Goal: Communication & Community: Answer question/provide support

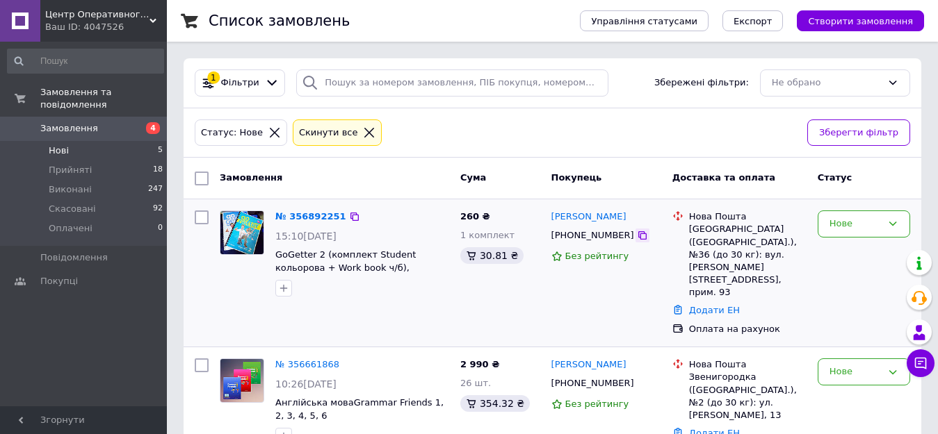
click at [637, 236] on icon at bounding box center [642, 235] width 11 height 11
drag, startPoint x: 271, startPoint y: 254, endPoint x: 320, endPoint y: 257, distance: 49.4
click at [320, 257] on div "№ 356892251 15:10[DATE] GoGetter 2 (комплект Student кольорова + Work book ч/б)…" at bounding box center [362, 253] width 185 height 97
copy span "GoGetter 2"
click at [295, 212] on link "№ 356892251" at bounding box center [310, 216] width 71 height 10
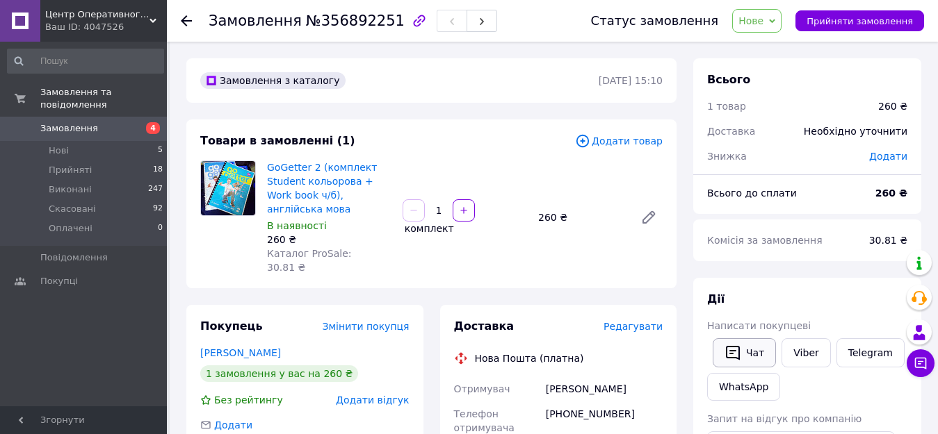
click at [743, 348] on button "Чат" at bounding box center [743, 353] width 63 height 29
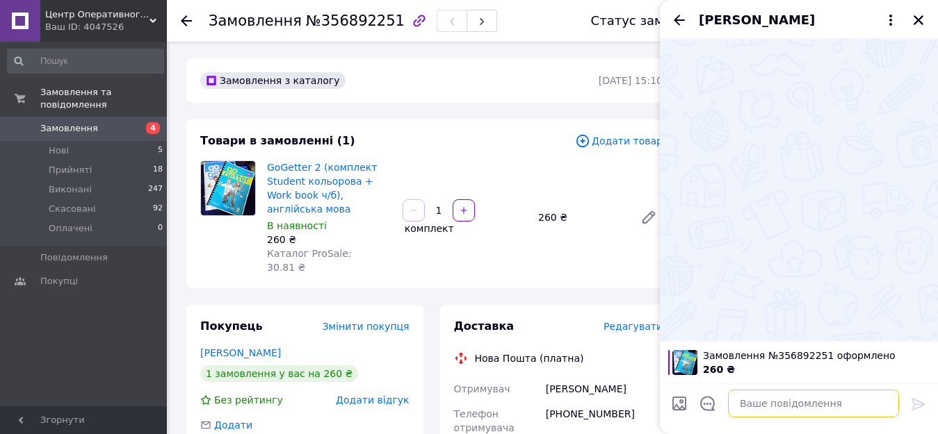
click at [764, 404] on textarea at bounding box center [813, 404] width 171 height 28
paste textarea "Добрий день Go Getter 2 (комплект Student book + Work book) МЕТАЛЕВА ПРУЖИНА: 2…"
type textarea "Добрий день Go Getter 2 (комплект Student book + Work book) МЕТАЛЕВА ПРУЖИНА: 2…"
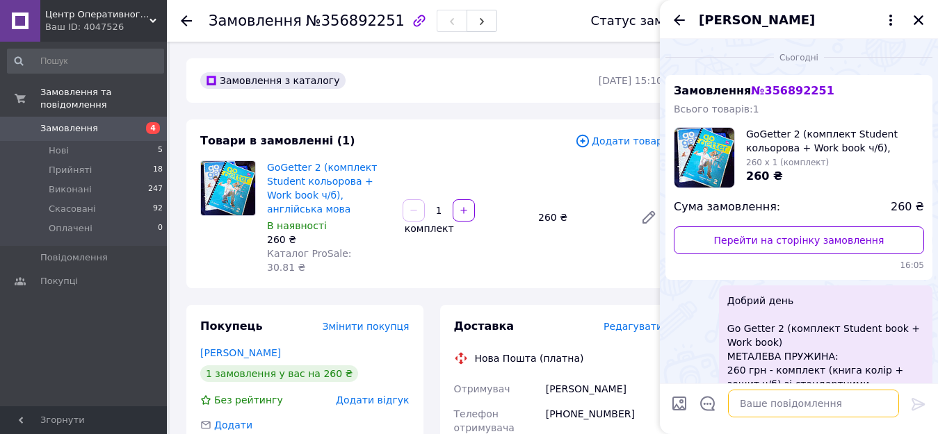
scroll to position [168, 0]
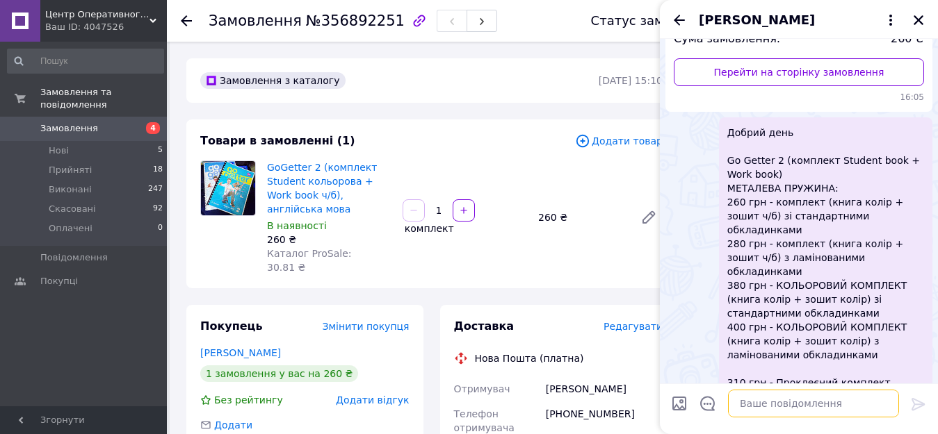
click at [771, 391] on textarea at bounding box center [813, 404] width 171 height 28
paste textarea "Loremipsum dolorsitam co adipi el seddoeiusm te incidid Utla etdolor Magna Aliq…"
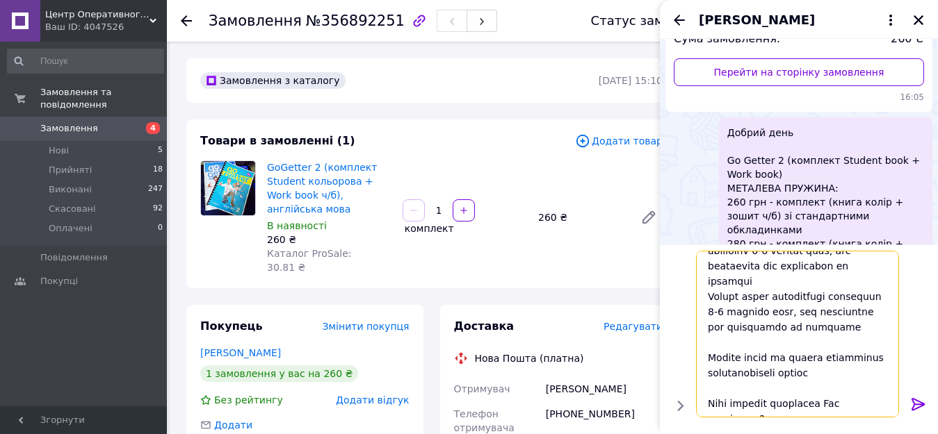
scroll to position [259, 0]
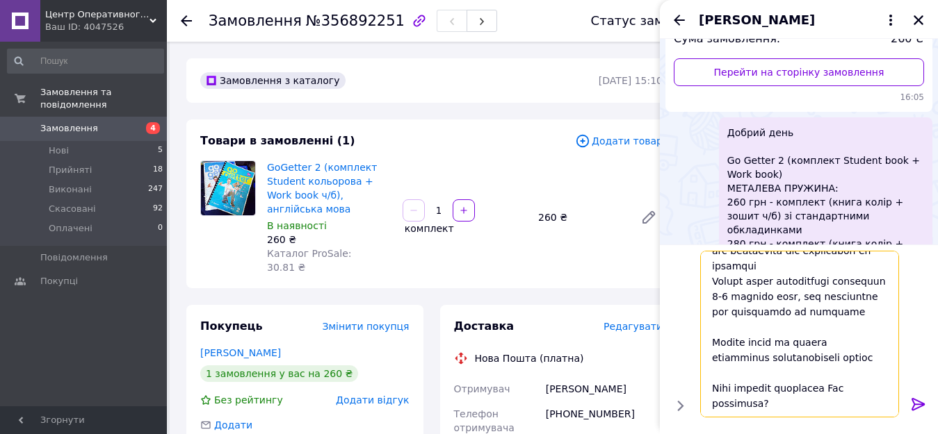
type textarea "Loremipsum dolorsitam co adipi el seddoeiusm te incidid Utla etdolor Magna Aliq…"
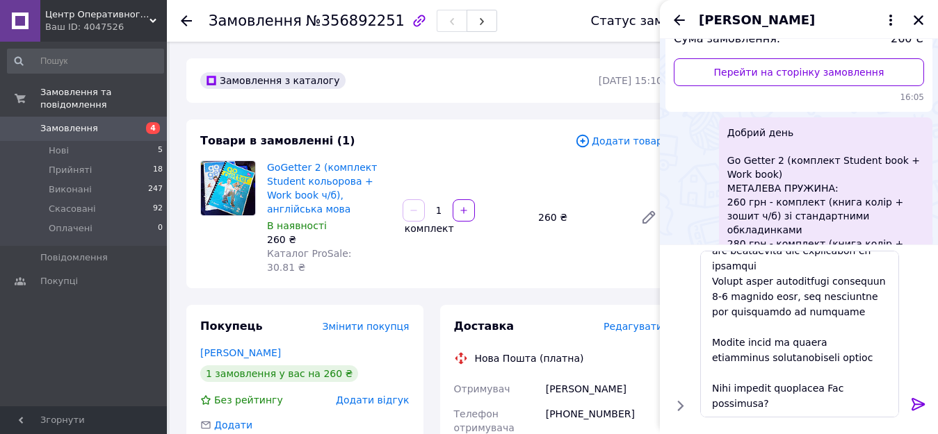
click at [913, 398] on icon at bounding box center [918, 404] width 17 height 17
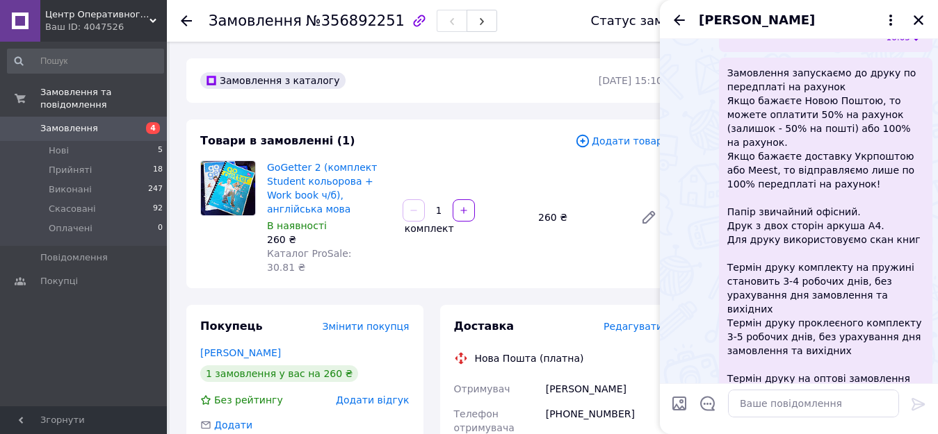
scroll to position [539, 0]
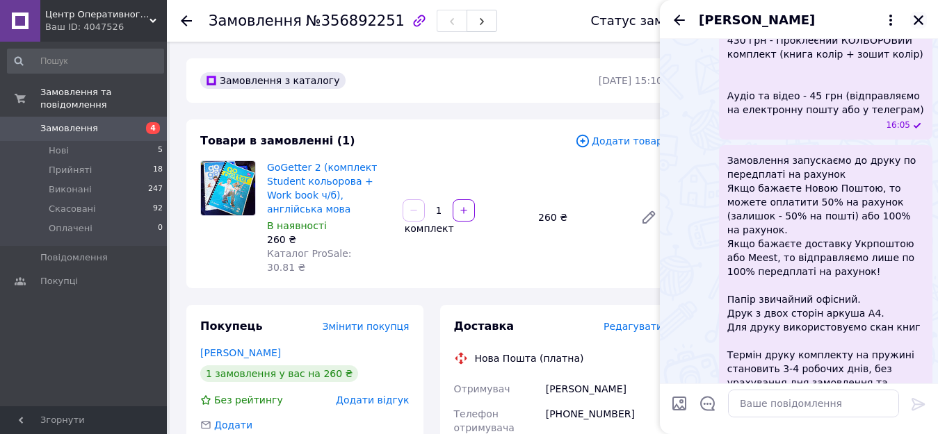
click at [915, 14] on icon "Закрити" at bounding box center [918, 20] width 13 height 13
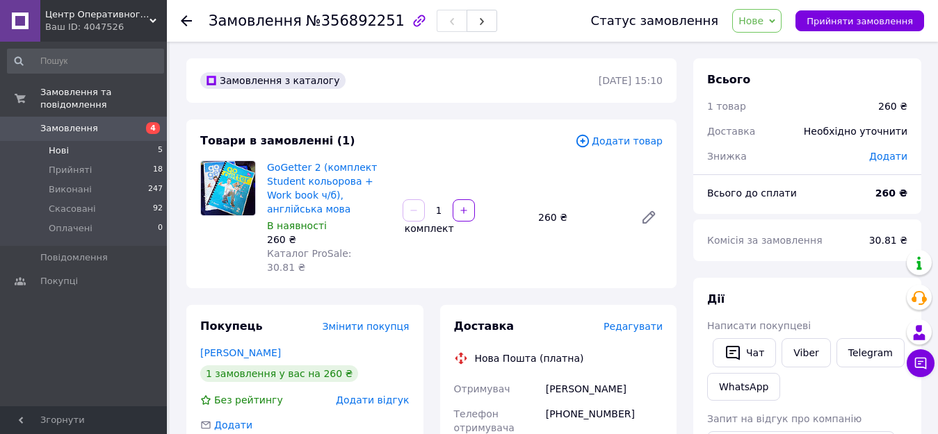
click at [68, 144] on li "Нові 5" at bounding box center [85, 150] width 171 height 19
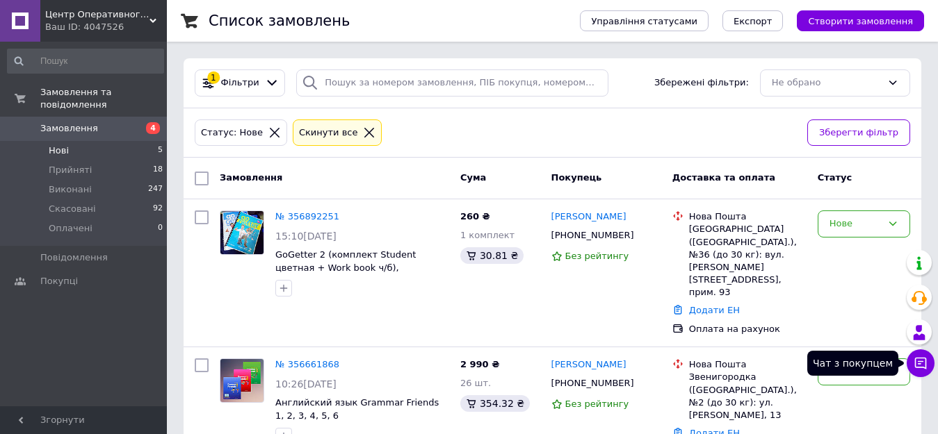
click at [917, 359] on icon at bounding box center [920, 364] width 14 height 14
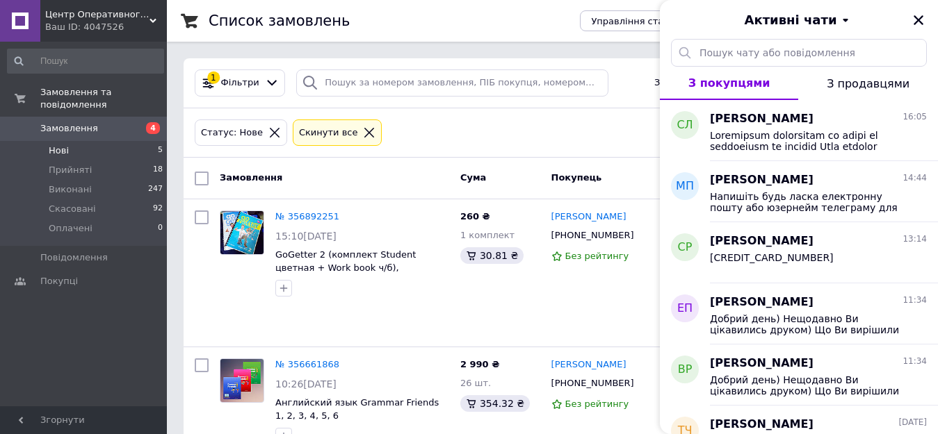
click at [907, 19] on div "Активні чати" at bounding box center [799, 19] width 278 height 39
click at [912, 18] on icon "Закрити" at bounding box center [918, 20] width 13 height 13
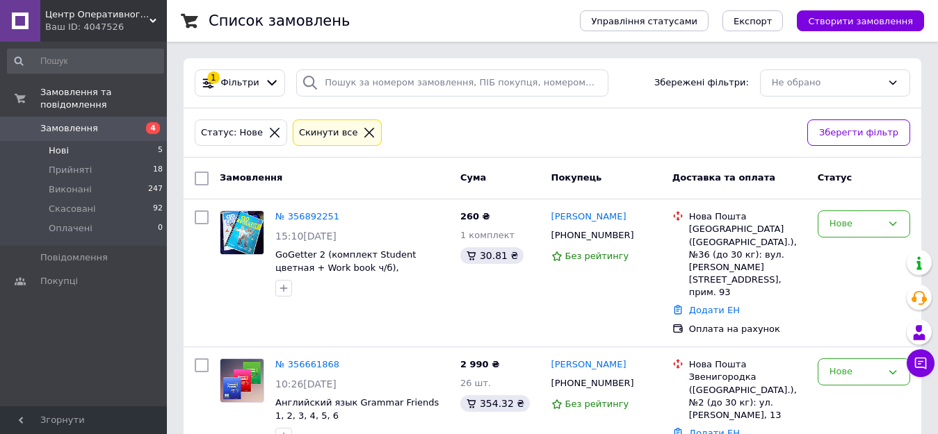
click at [49, 145] on span "Нові" at bounding box center [59, 151] width 20 height 13
click at [76, 141] on li "Нові 5" at bounding box center [85, 150] width 171 height 19
